Goal: Information Seeking & Learning: Learn about a topic

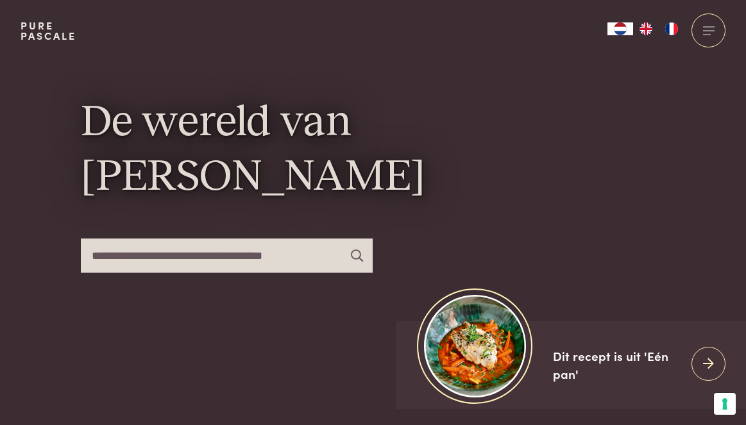
click at [646, 32] on img "EN" at bounding box center [646, 28] width 15 height 13
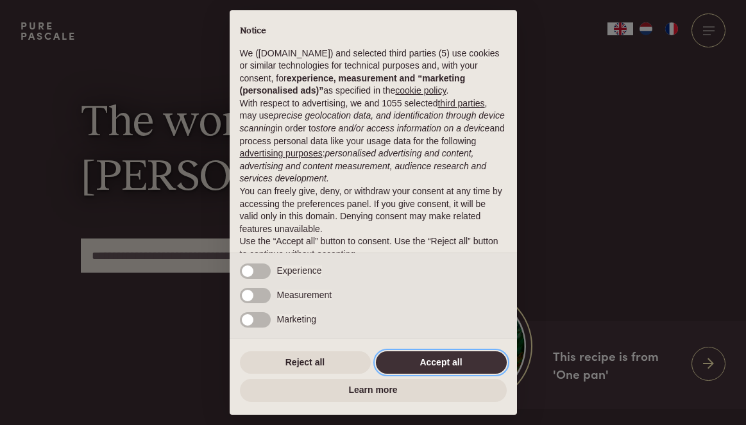
click at [450, 373] on button "Accept all" at bounding box center [441, 363] width 131 height 23
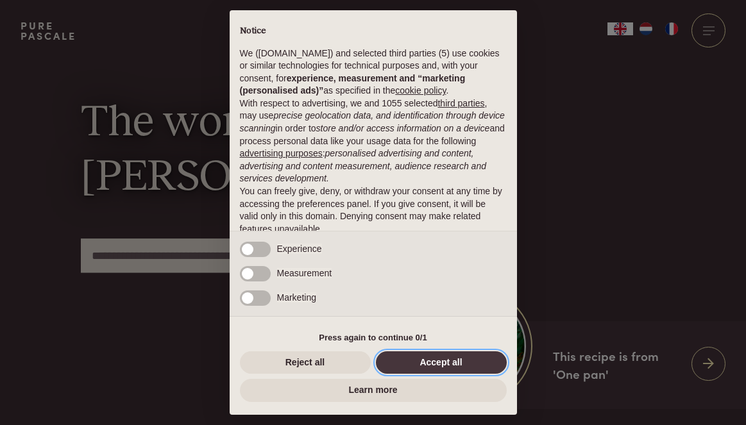
scroll to position [40, 0]
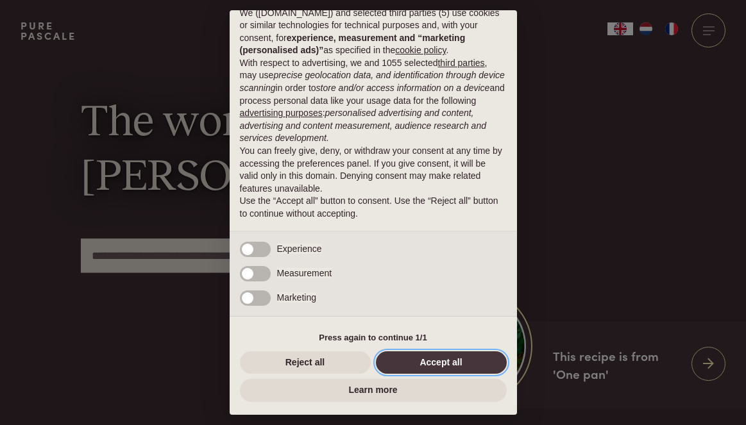
click at [456, 357] on button "Accept all" at bounding box center [441, 363] width 131 height 23
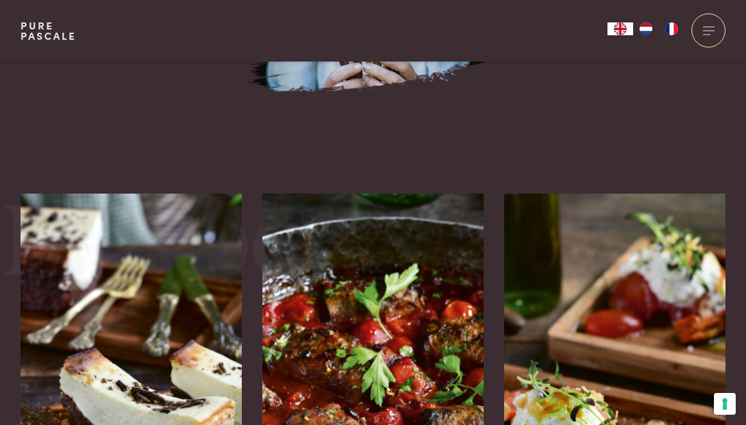
scroll to position [1127, 0]
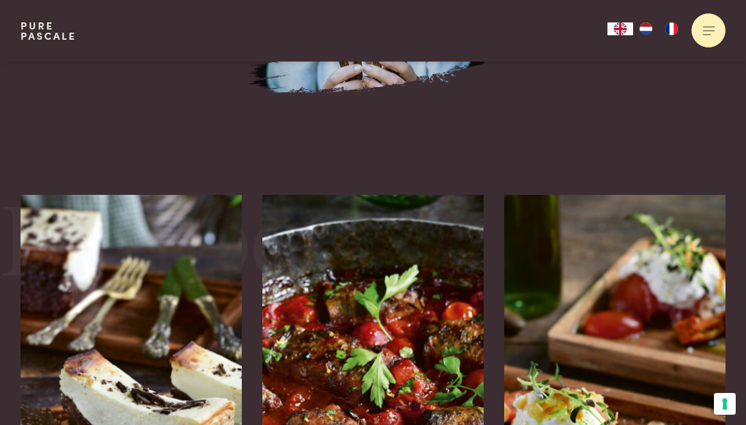
click at [709, 26] on div at bounding box center [709, 30] width 34 height 34
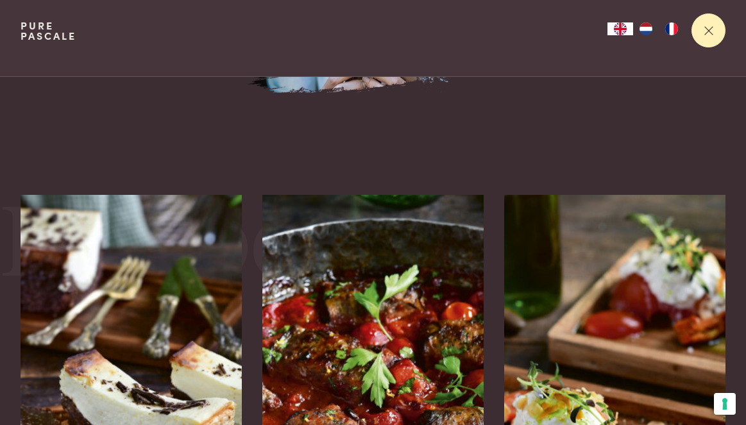
scroll to position [0, 0]
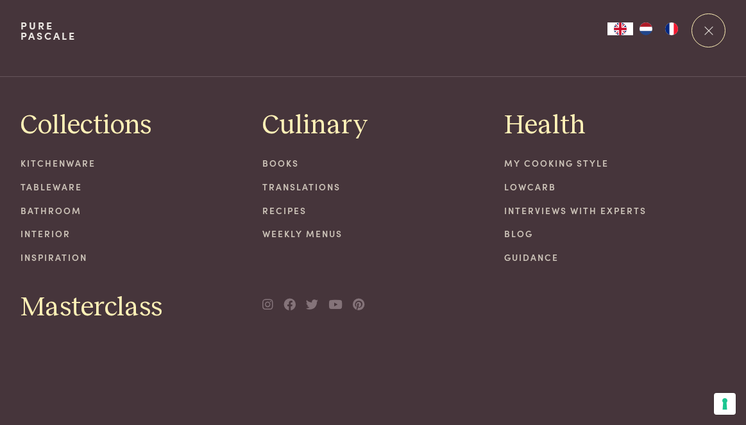
click at [264, 215] on link "Recipes" at bounding box center [372, 210] width 221 height 13
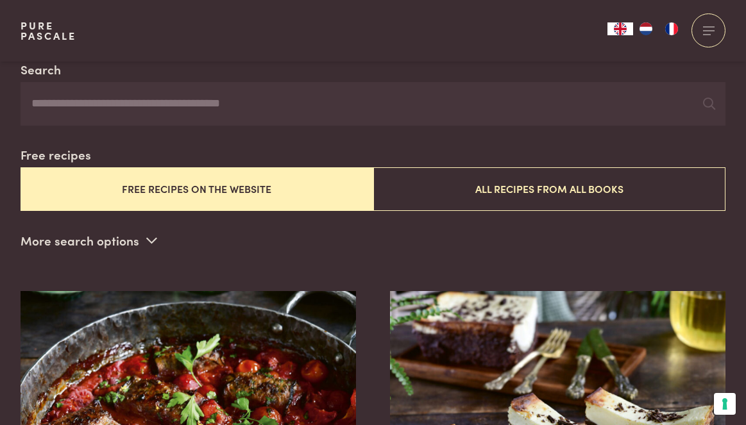
scroll to position [253, 0]
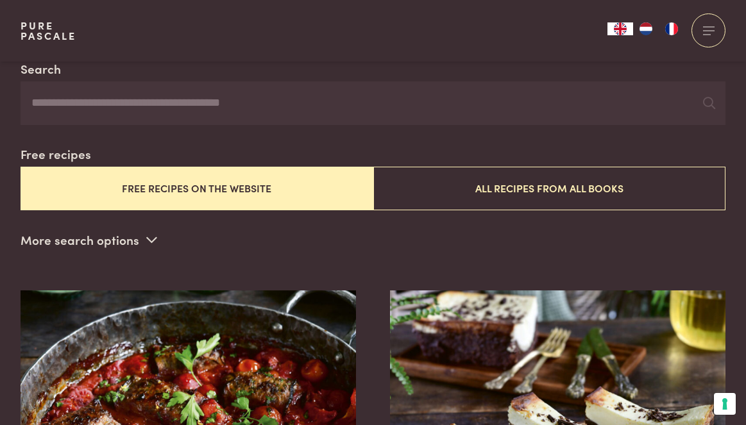
click at [215, 185] on button "Free recipes on the website" at bounding box center [197, 188] width 353 height 43
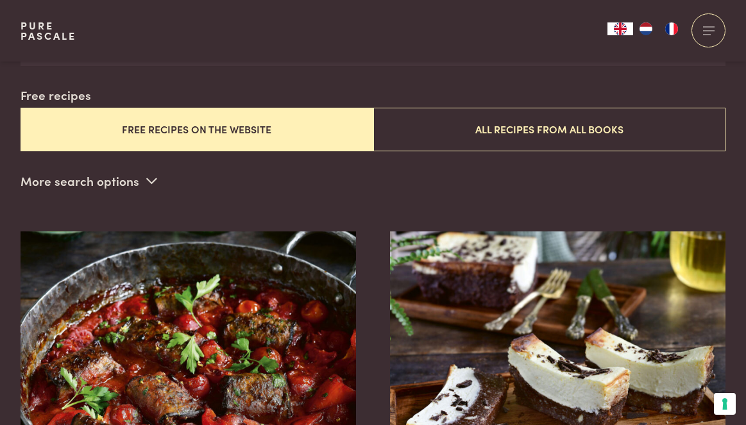
scroll to position [313, 0]
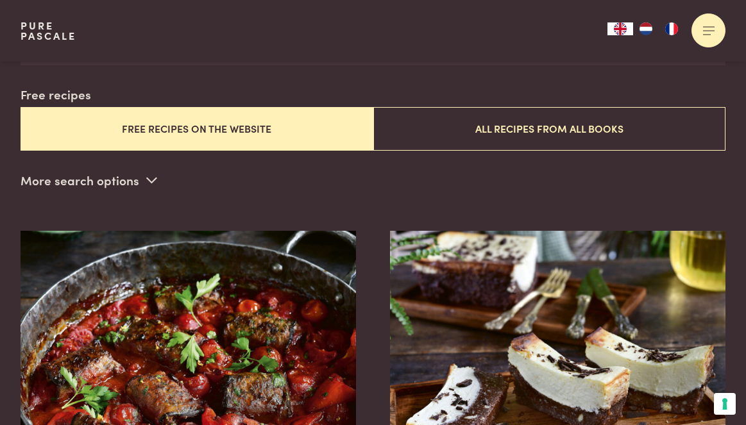
click at [719, 36] on div at bounding box center [709, 30] width 34 height 34
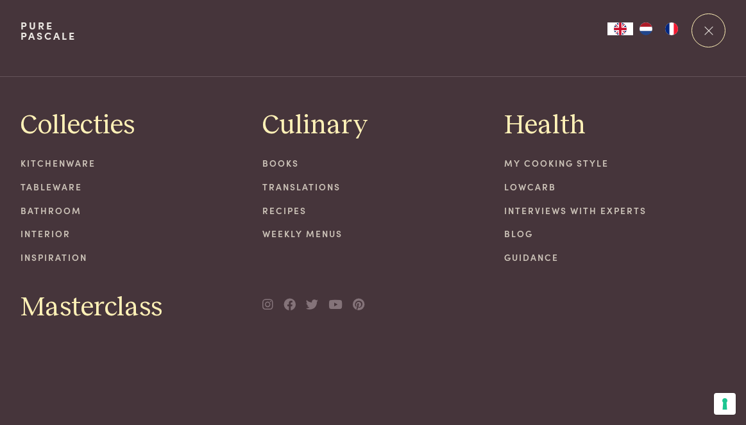
click at [280, 210] on link "Recipes" at bounding box center [372, 210] width 221 height 13
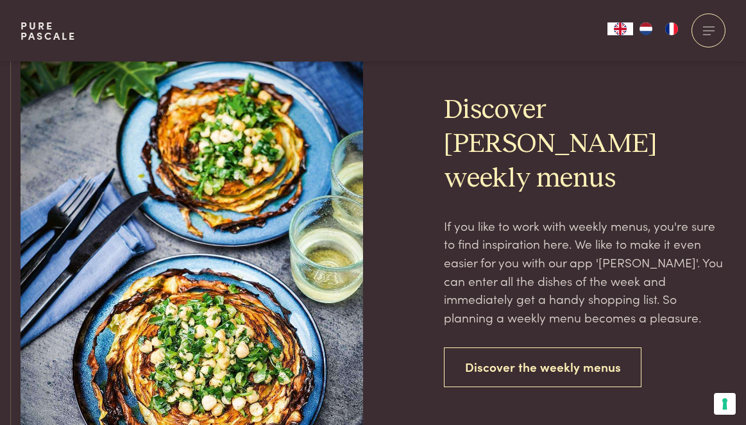
scroll to position [2723, 0]
